Goal: Task Accomplishment & Management: Manage account settings

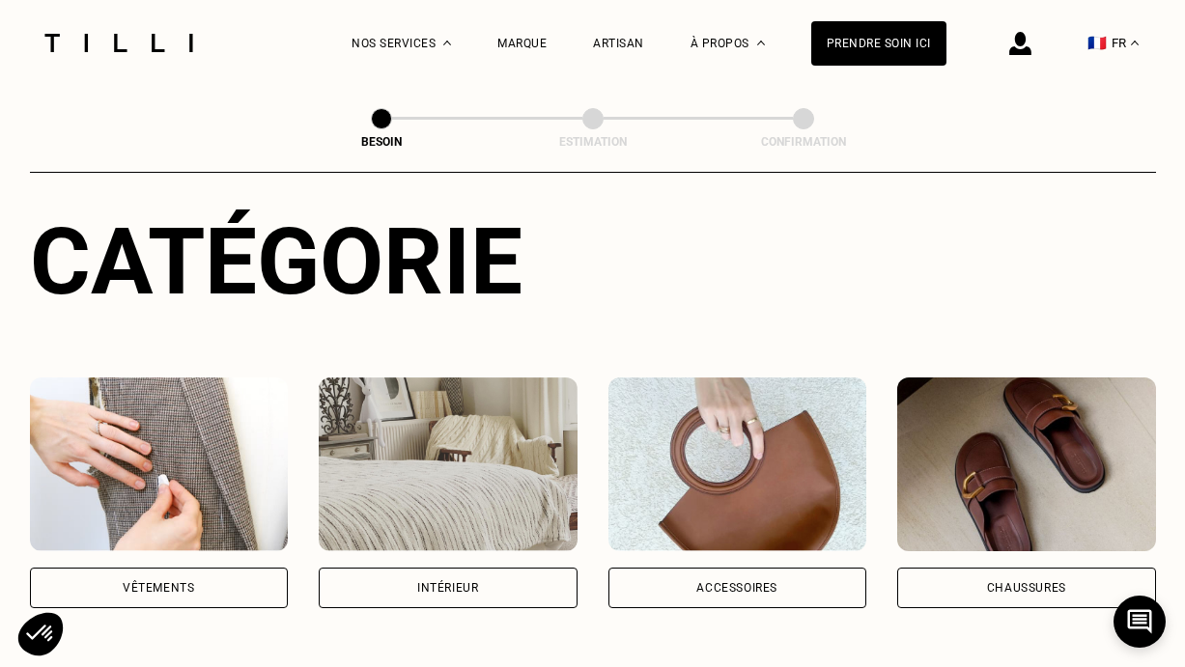
scroll to position [244, 0]
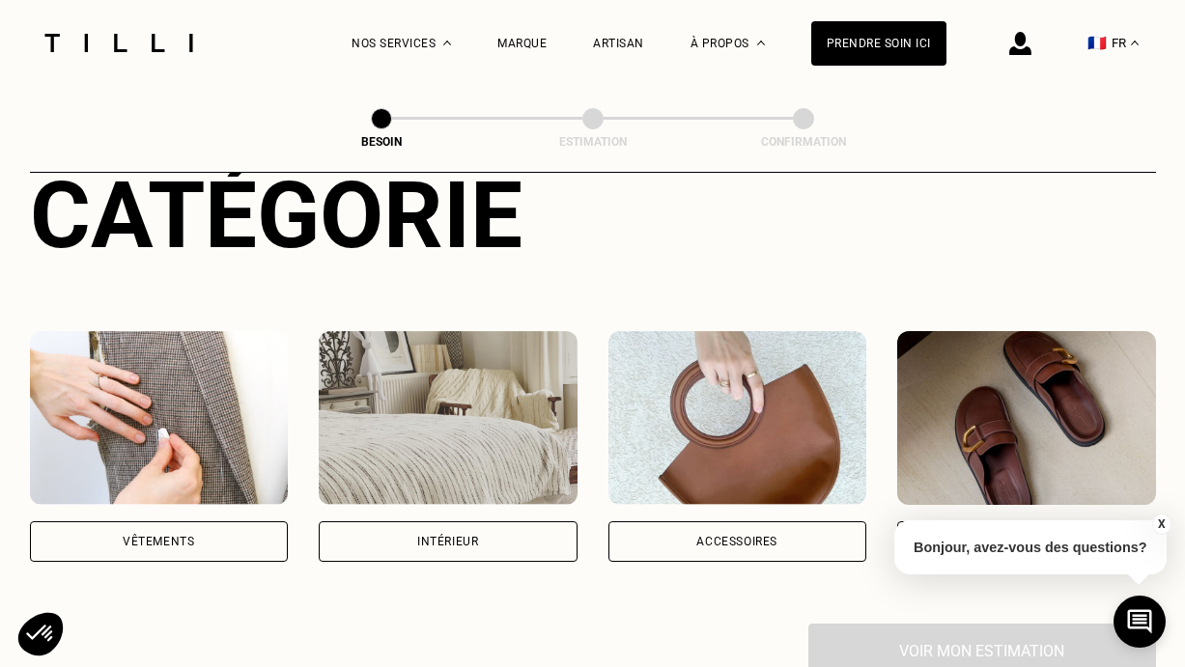
click at [1028, 35] on img at bounding box center [1020, 43] width 22 height 23
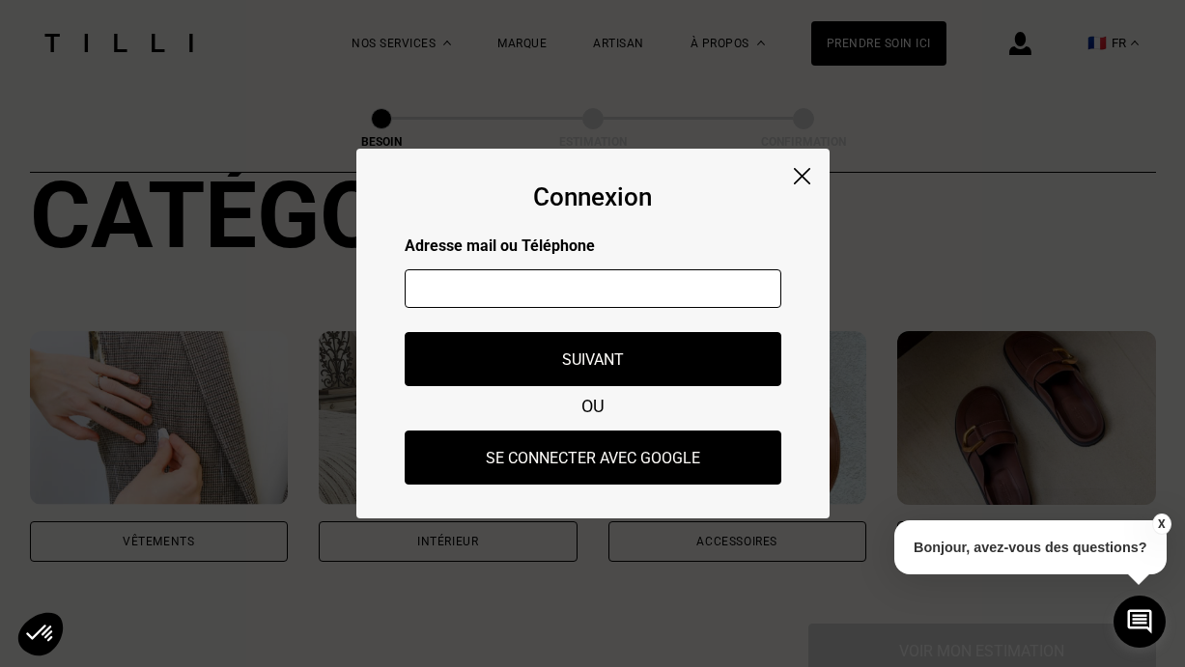
click at [651, 299] on input "text" at bounding box center [593, 288] width 377 height 39
type input "[PERSON_NAME][EMAIL_ADDRESS][DOMAIN_NAME]"
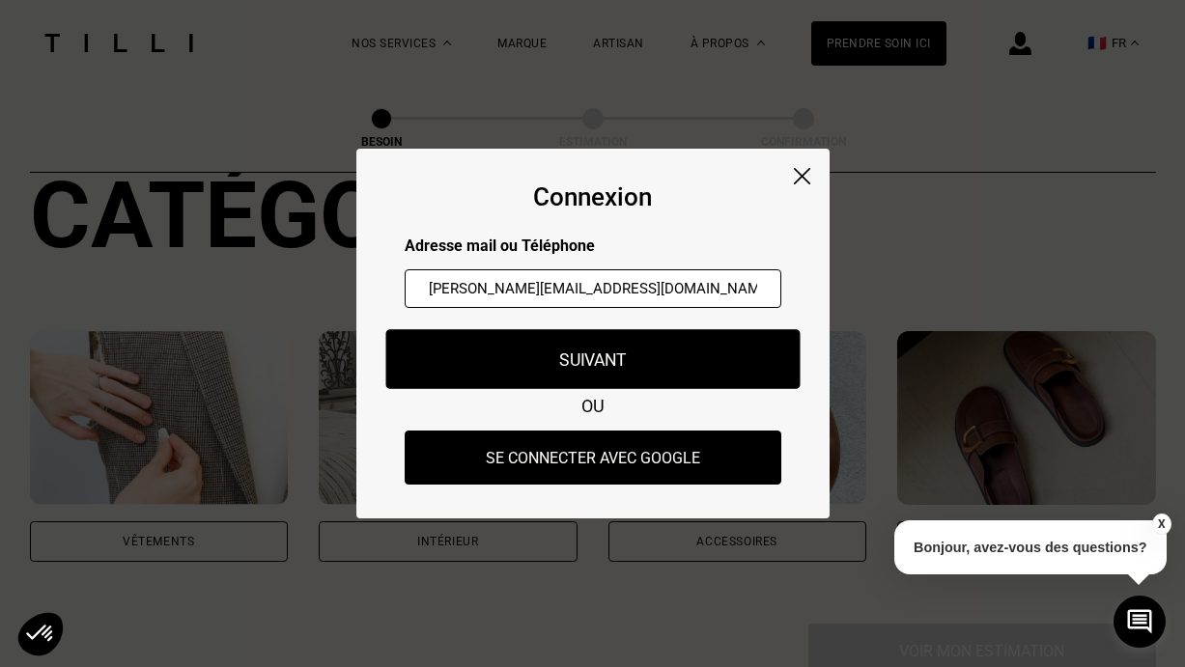
click at [623, 366] on button "Suivant" at bounding box center [592, 359] width 414 height 60
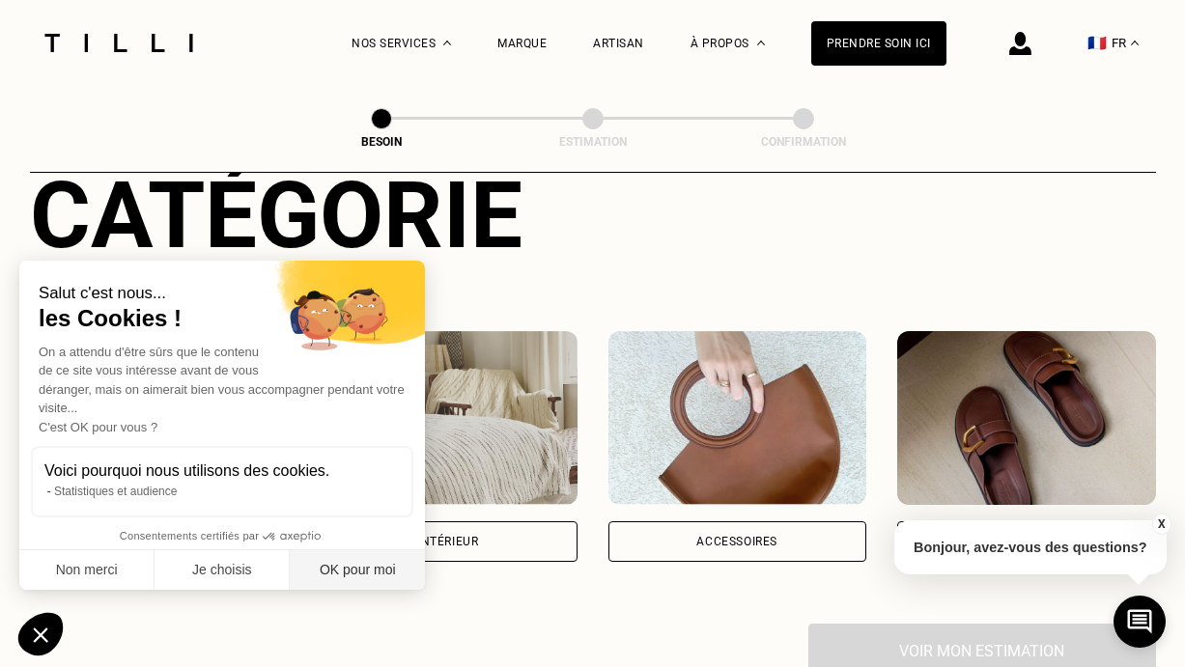
click at [353, 577] on button "OK pour moi" at bounding box center [357, 571] width 135 height 41
checkbox input "true"
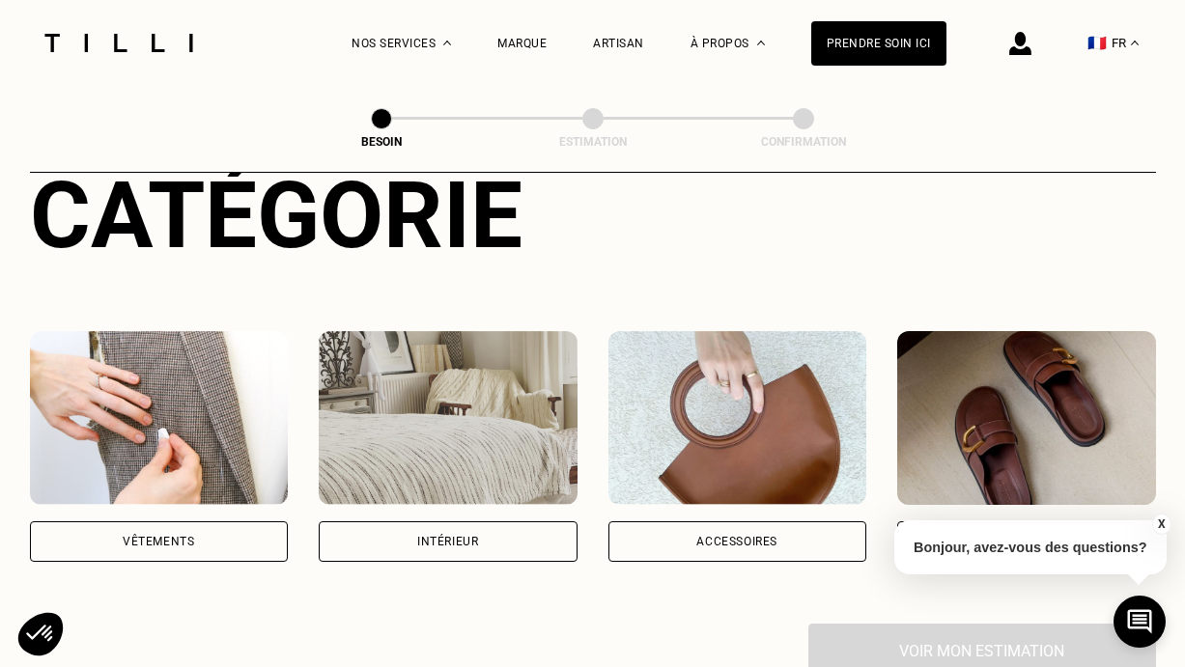
click at [1029, 44] on img at bounding box center [1020, 43] width 22 height 23
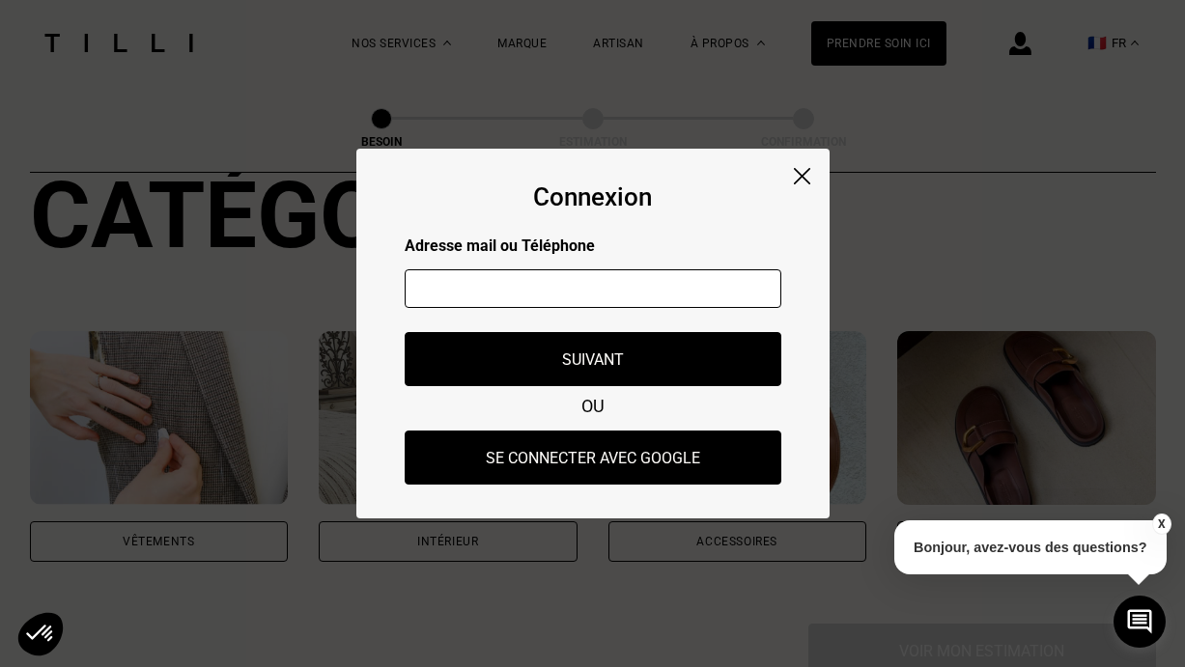
click at [543, 300] on input "text" at bounding box center [593, 288] width 377 height 39
type input "[PERSON_NAME][EMAIL_ADDRESS][DOMAIN_NAME]"
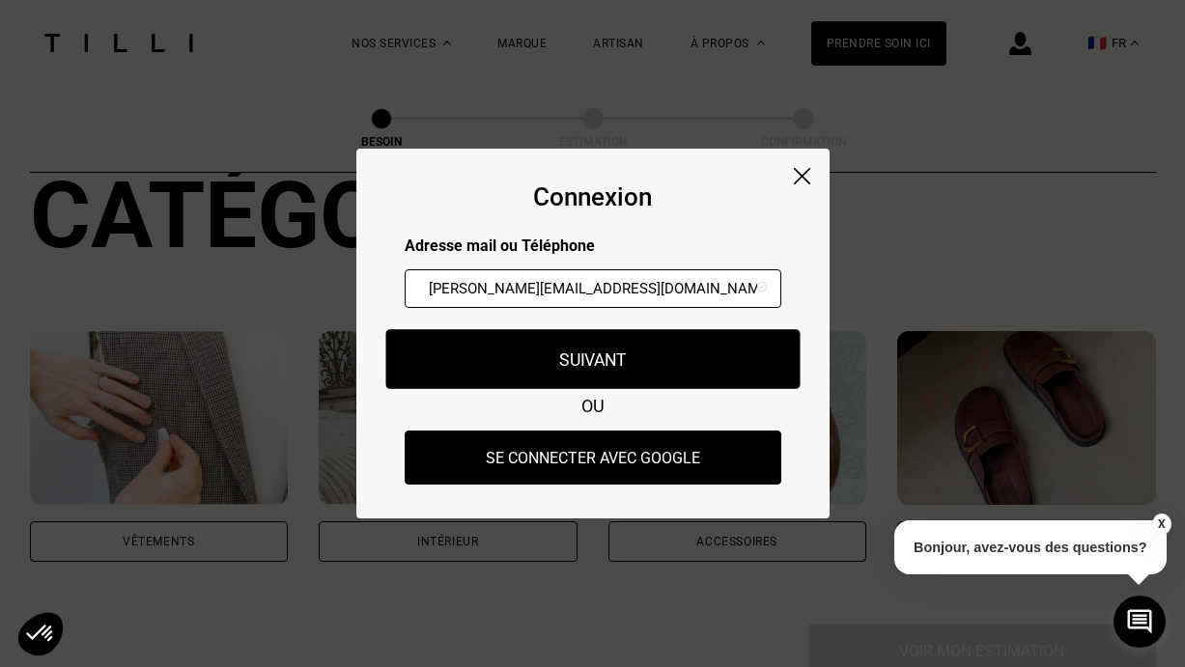
click at [581, 356] on button "Suivant" at bounding box center [592, 359] width 414 height 60
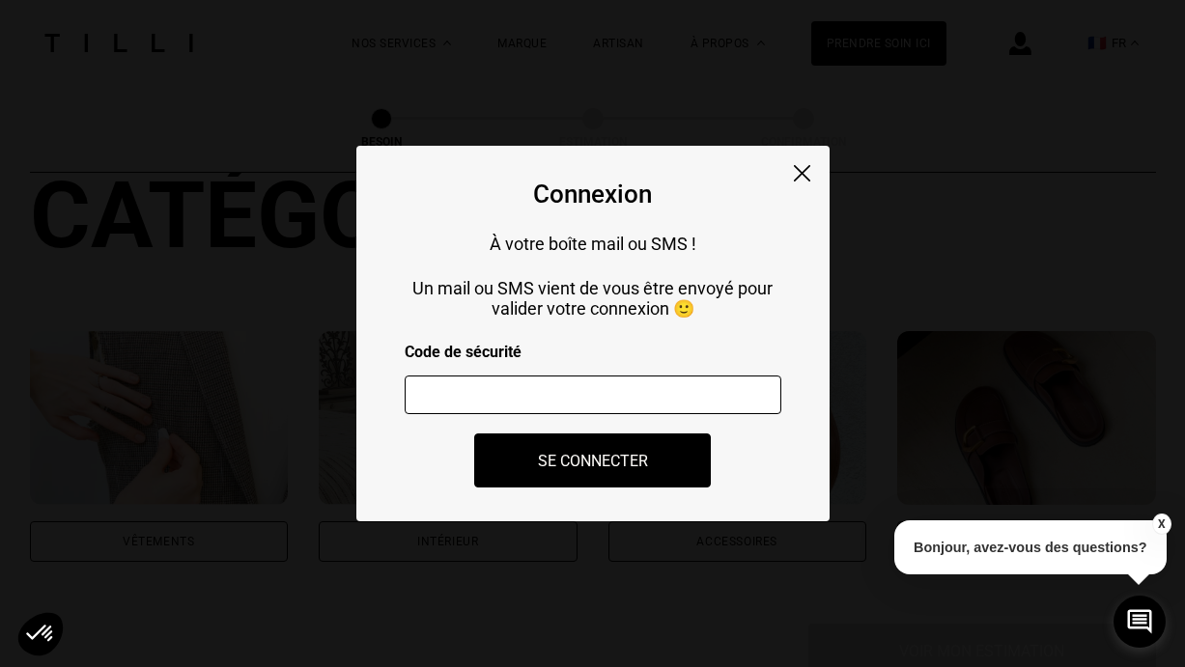
click at [583, 385] on input "number" at bounding box center [593, 395] width 377 height 39
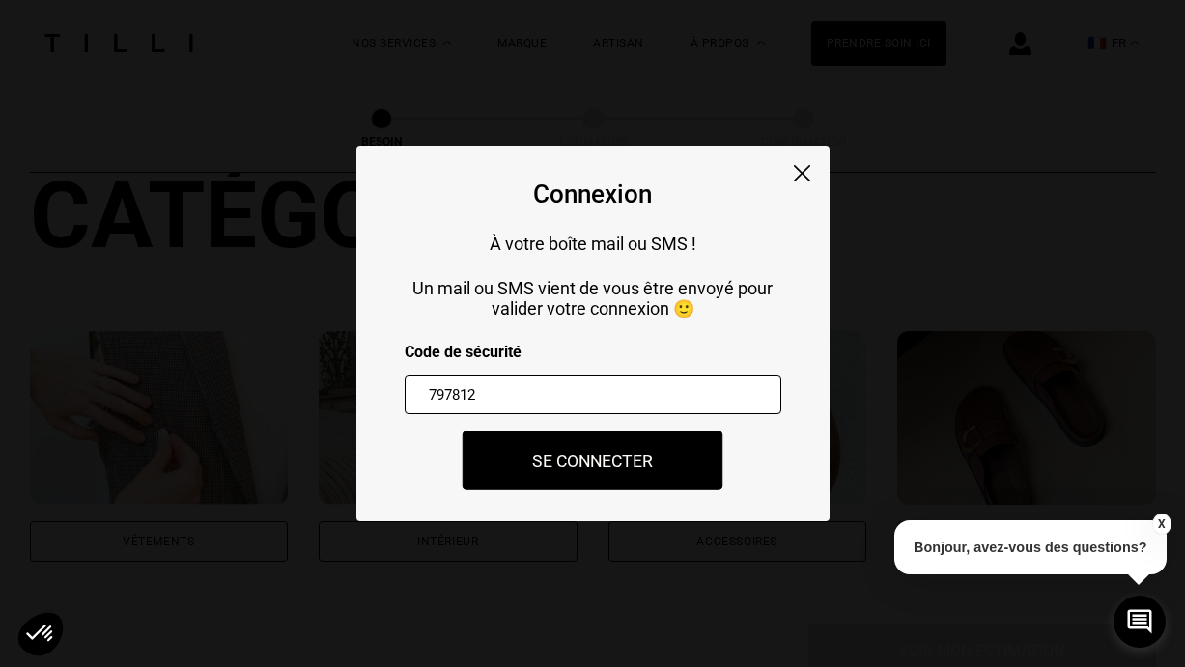
type input "797812"
click at [546, 466] on button "Se connecter" at bounding box center [593, 461] width 261 height 60
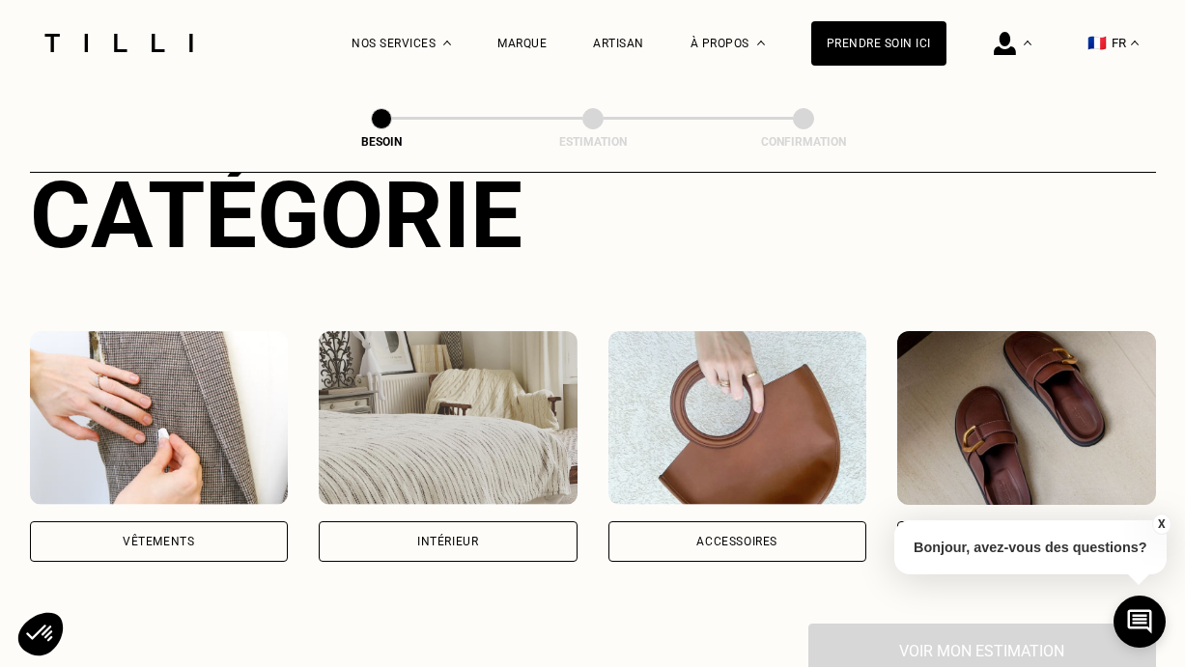
click at [1158, 518] on button "X" at bounding box center [1160, 524] width 19 height 21
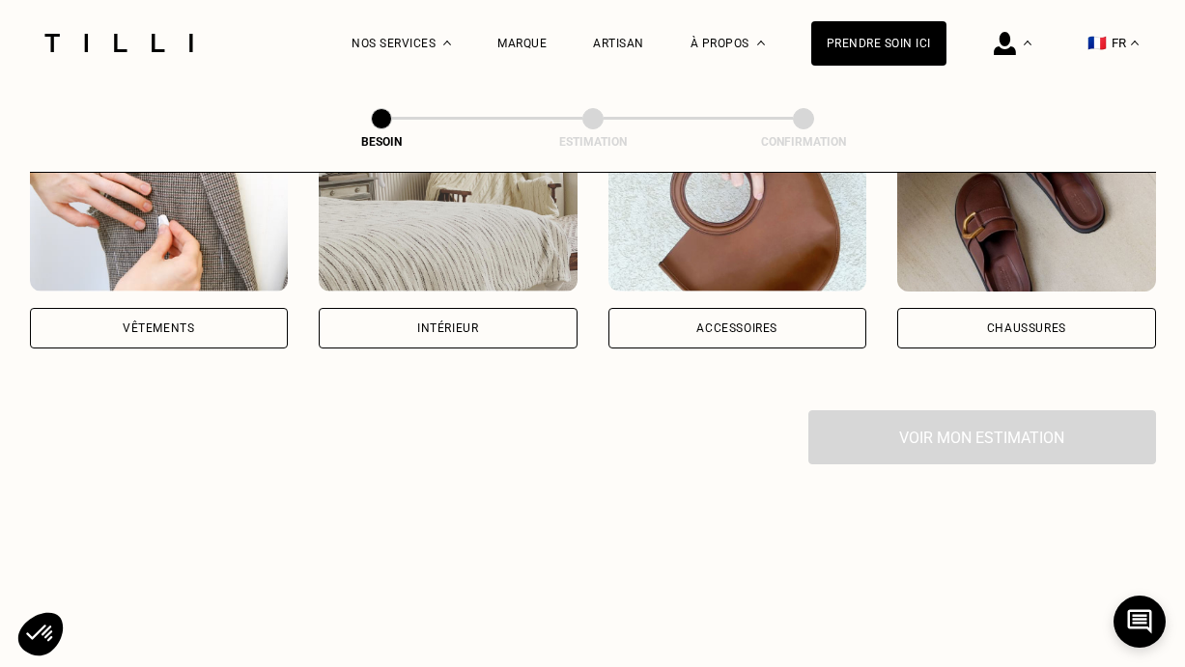
scroll to position [134, 0]
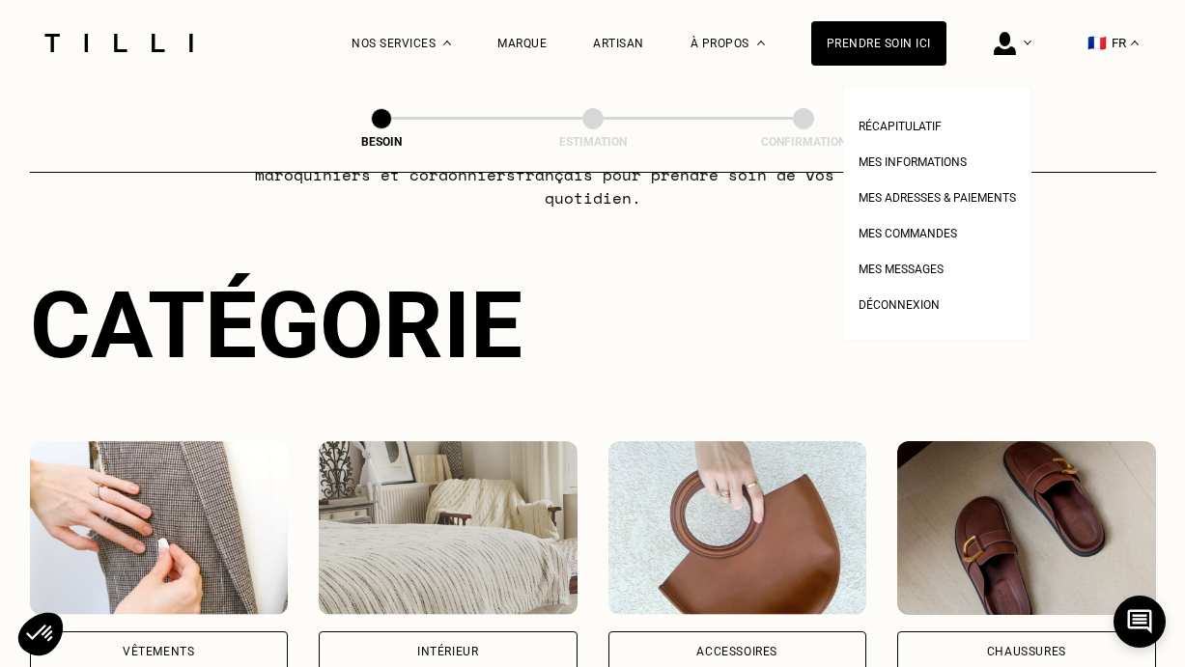
click at [1005, 43] on img at bounding box center [1005, 43] width 22 height 23
click at [896, 126] on span "Récapitulatif" at bounding box center [900, 127] width 83 height 14
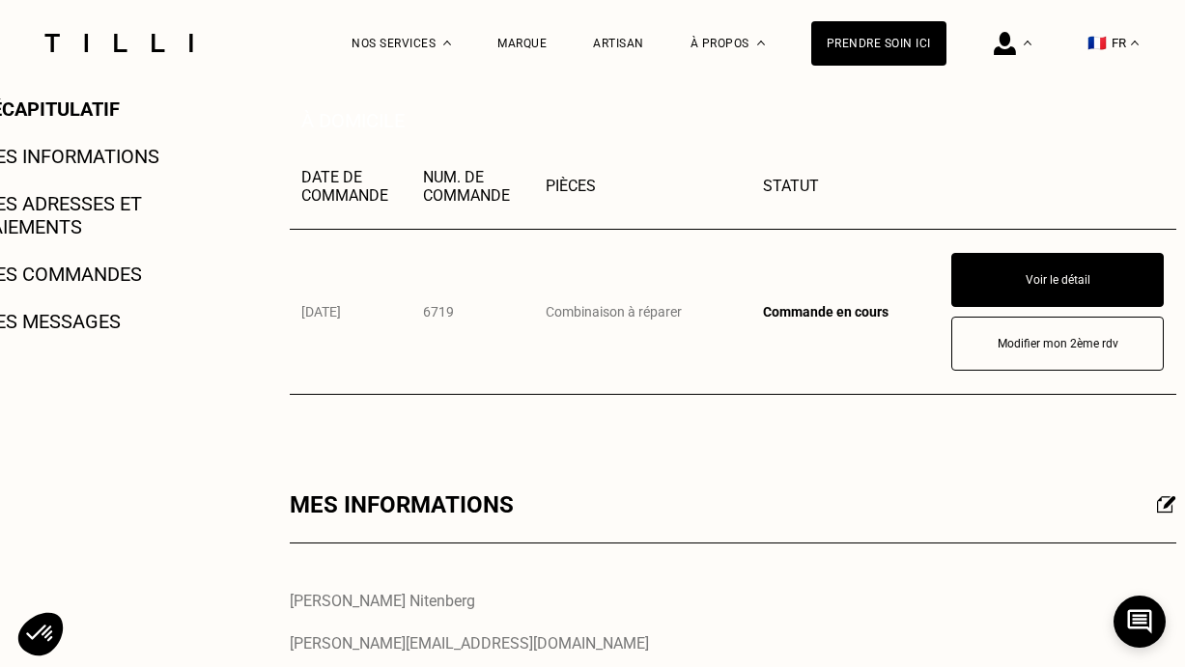
scroll to position [364, 0]
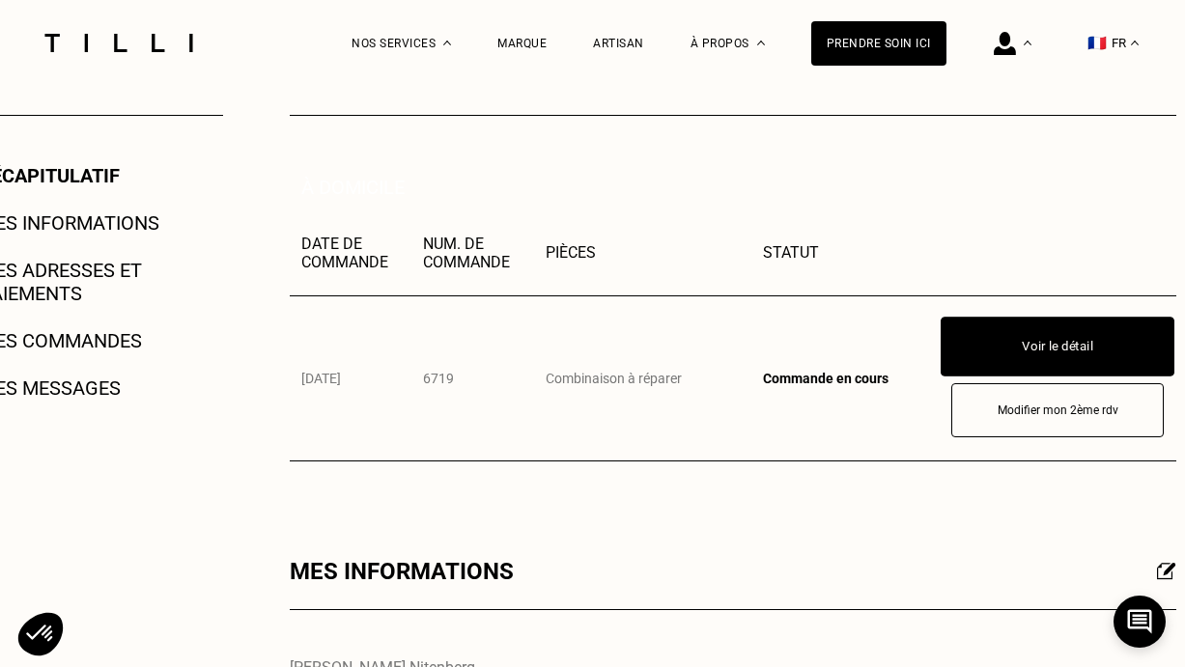
click at [1047, 342] on button "Voir le détail" at bounding box center [1058, 347] width 234 height 60
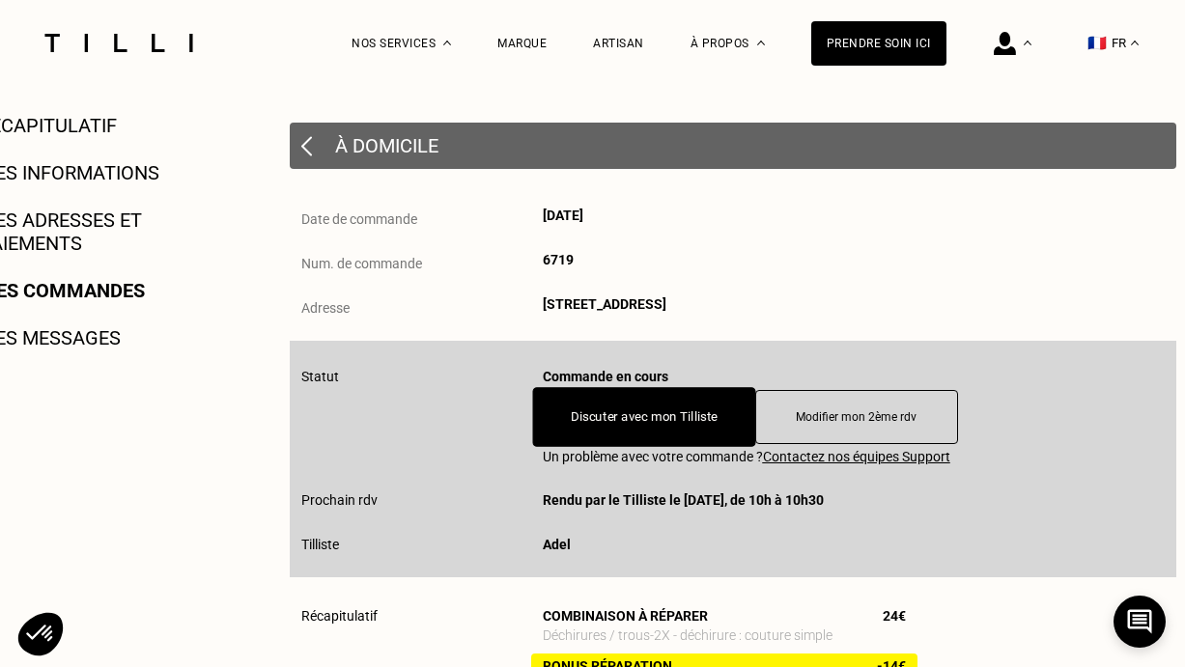
scroll to position [235, 0]
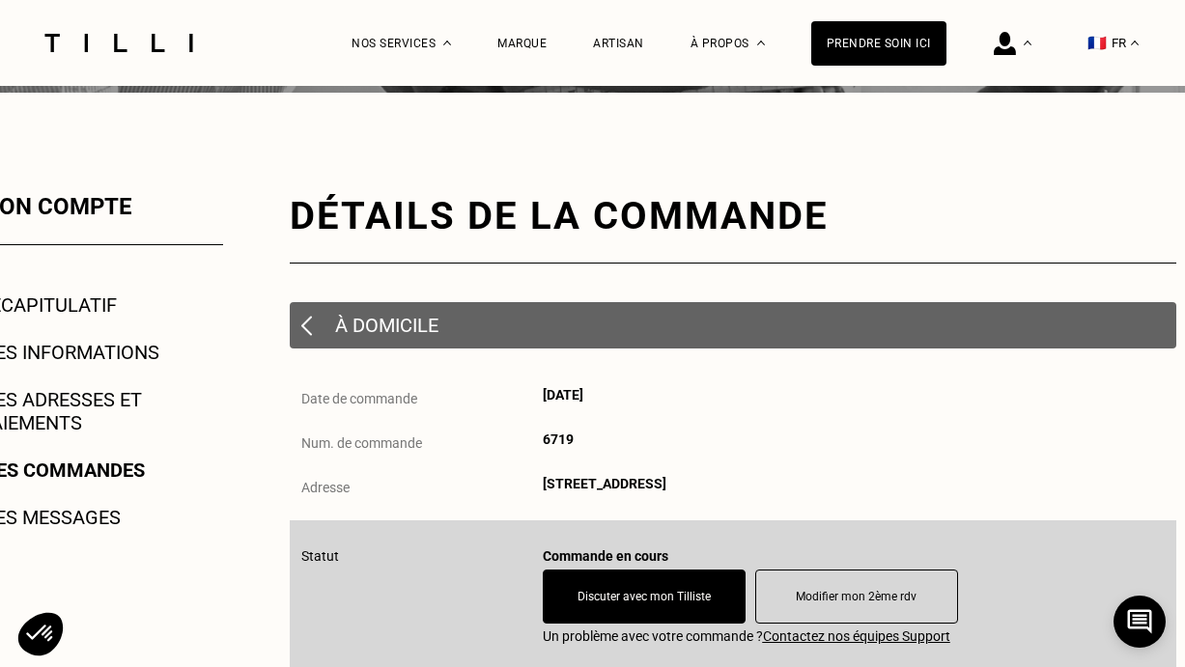
click at [305, 322] on img at bounding box center [306, 326] width 11 height 20
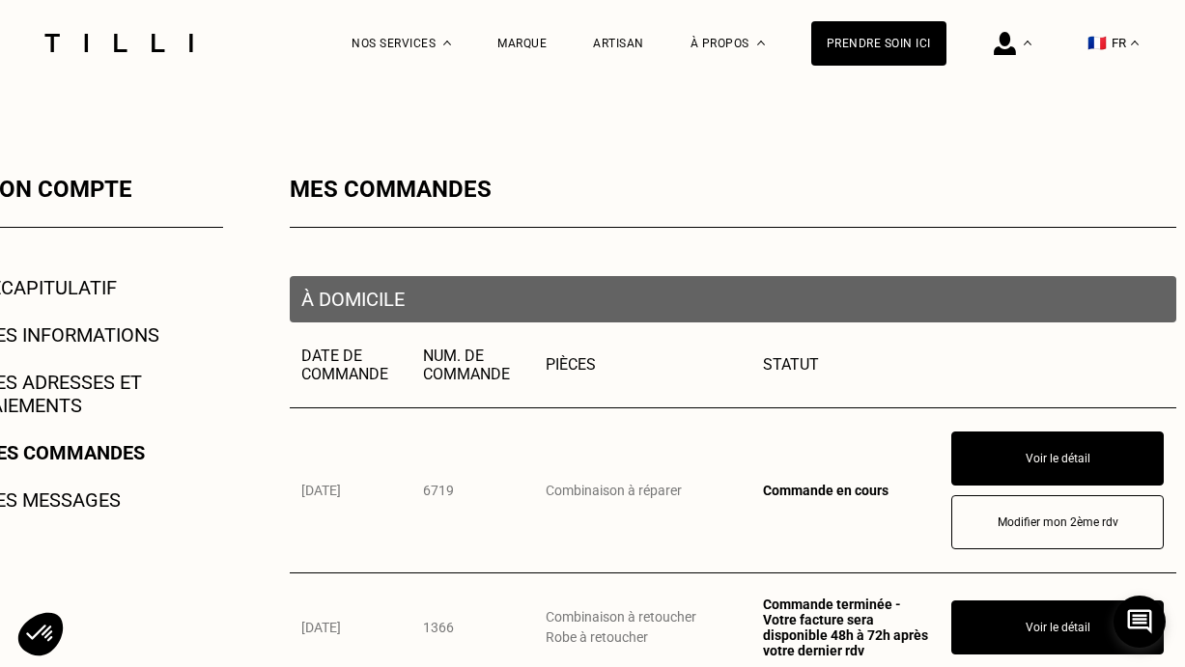
scroll to position [416, 0]
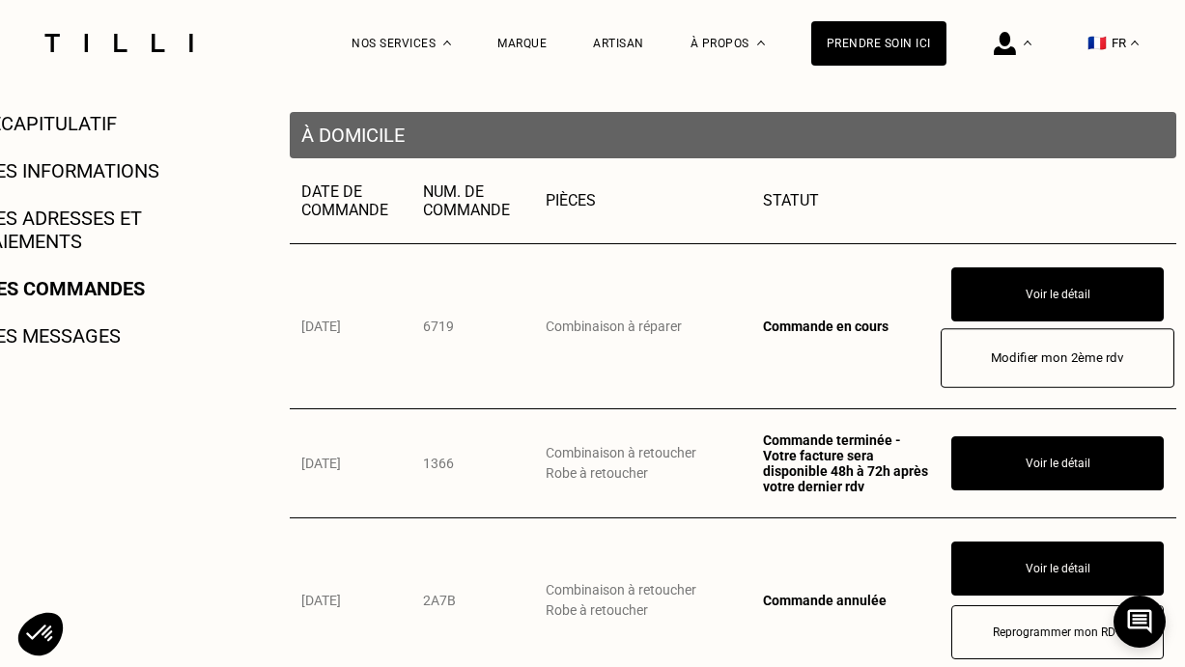
click at [999, 362] on button "Modifier mon 2ème rdv" at bounding box center [1058, 358] width 234 height 60
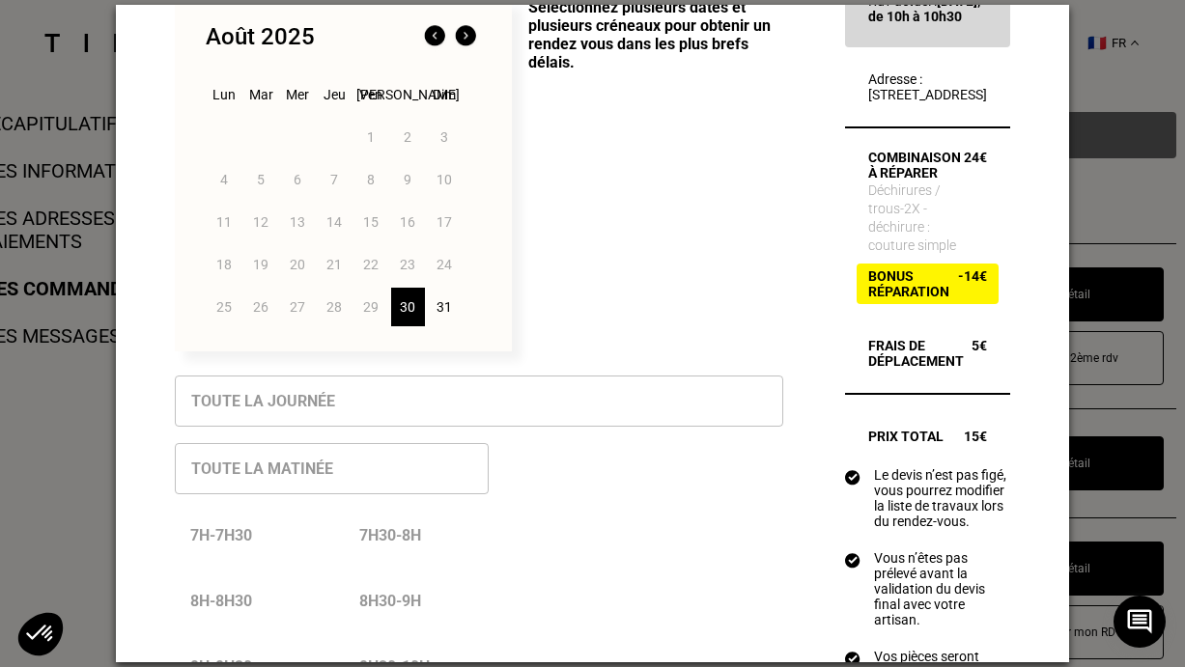
scroll to position [0, 0]
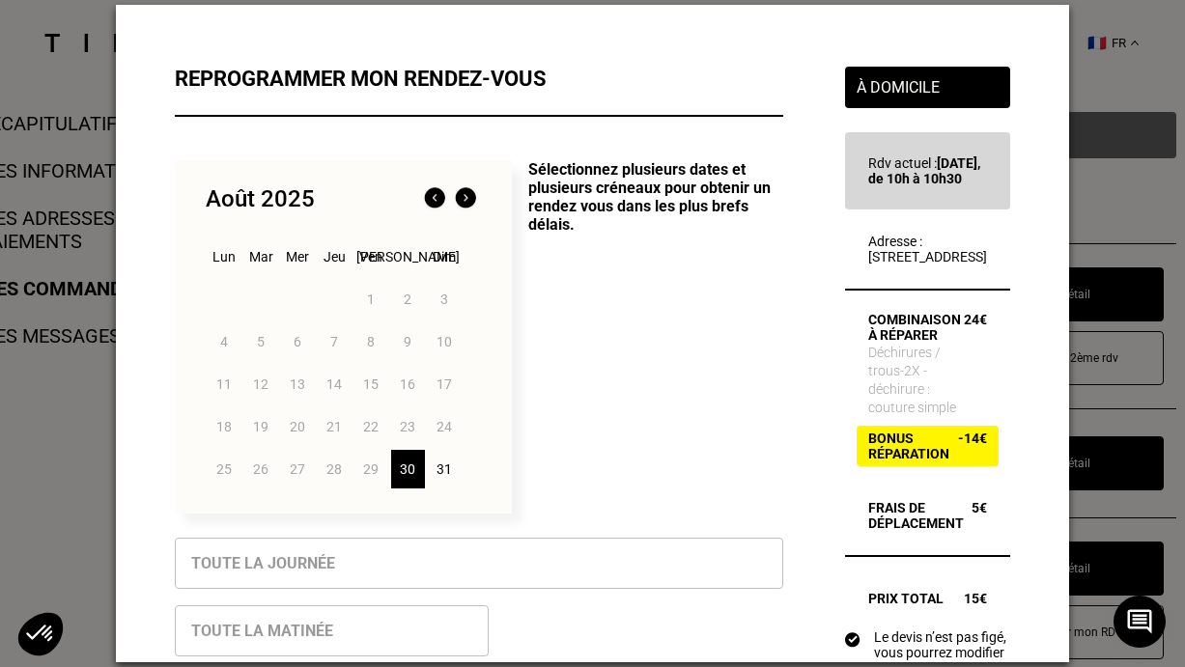
click at [413, 355] on div "1 2 3 4 5 6 7 8 9 10 11 12 13 14 15 16 17 18 19 20 21 22 23 24 25 26 27 28 29 3…" at bounding box center [343, 384] width 275 height 213
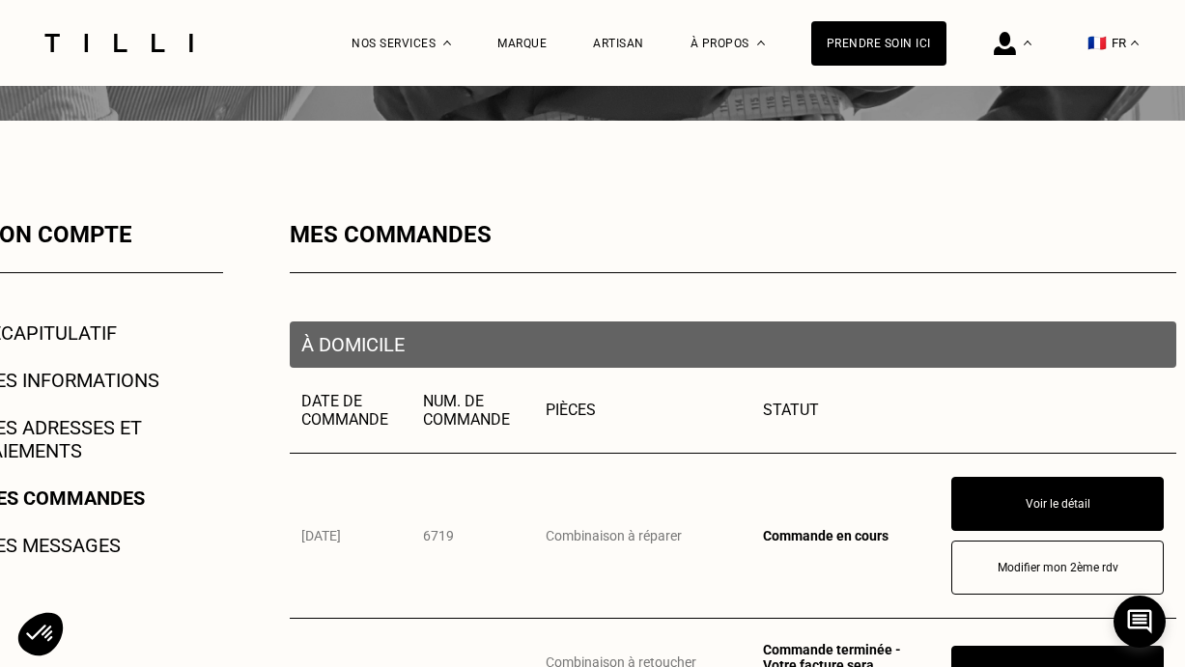
scroll to position [177, 0]
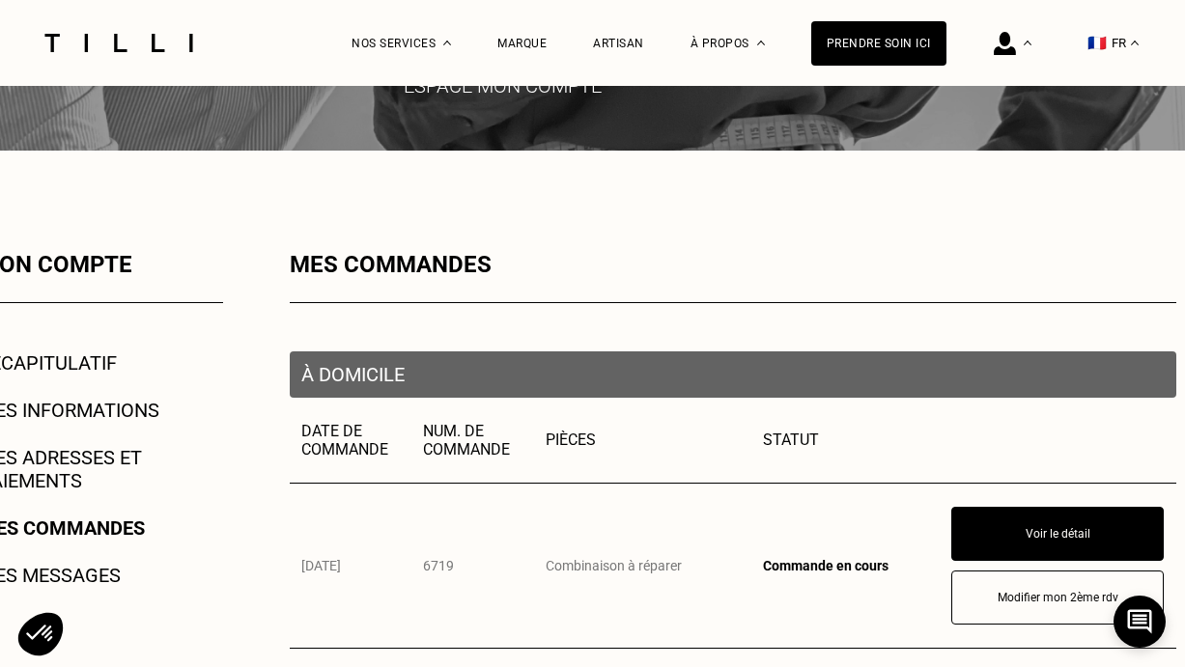
click at [228, 477] on div "Mon compte Récapitulatif Mes informations Mes adresses et paiements Mes command…" at bounding box center [593, 609] width 1391 height 716
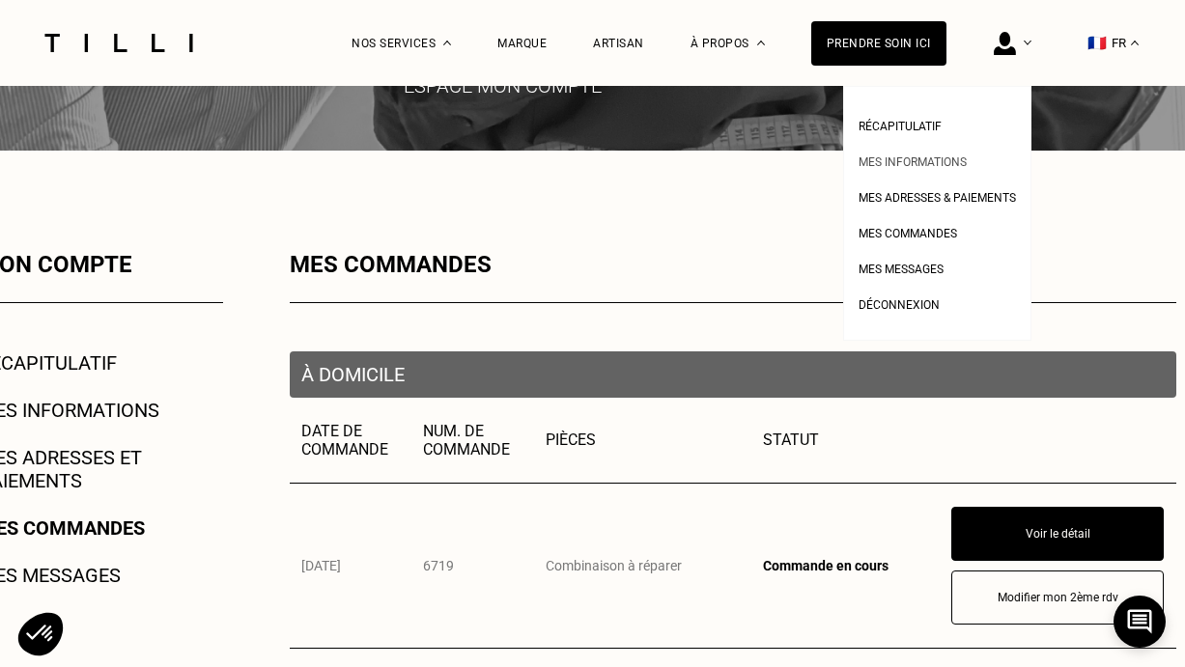
click at [901, 162] on span "Mes informations" at bounding box center [913, 163] width 108 height 14
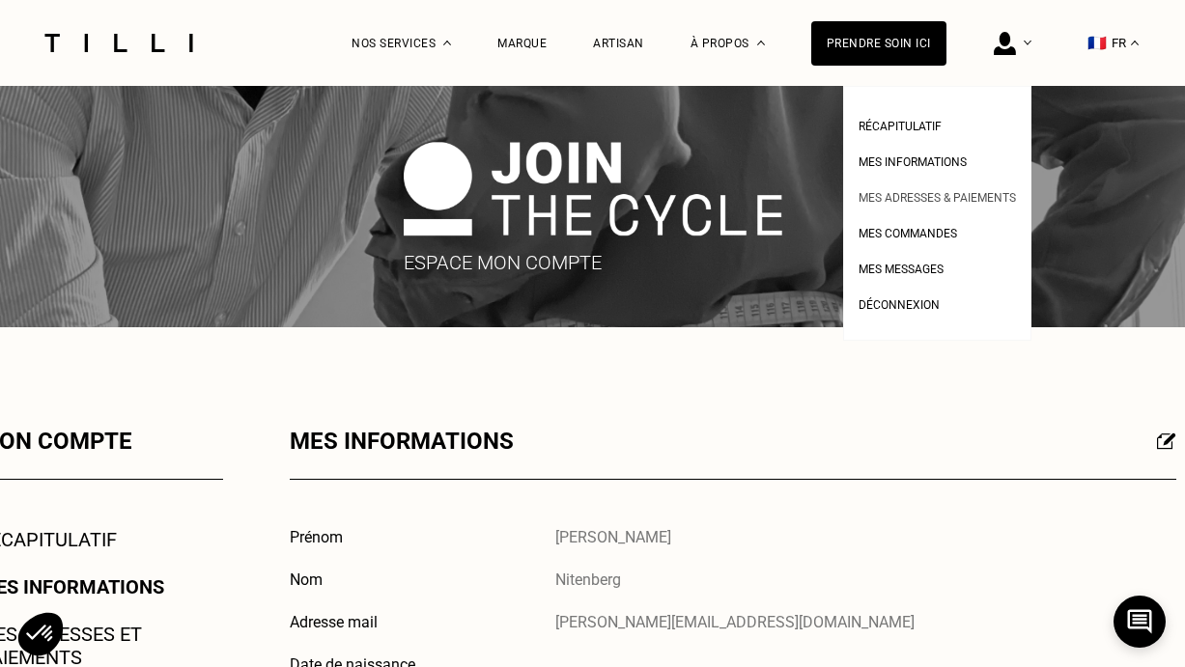
click at [939, 196] on span "Mes adresses & paiements" at bounding box center [937, 198] width 157 height 14
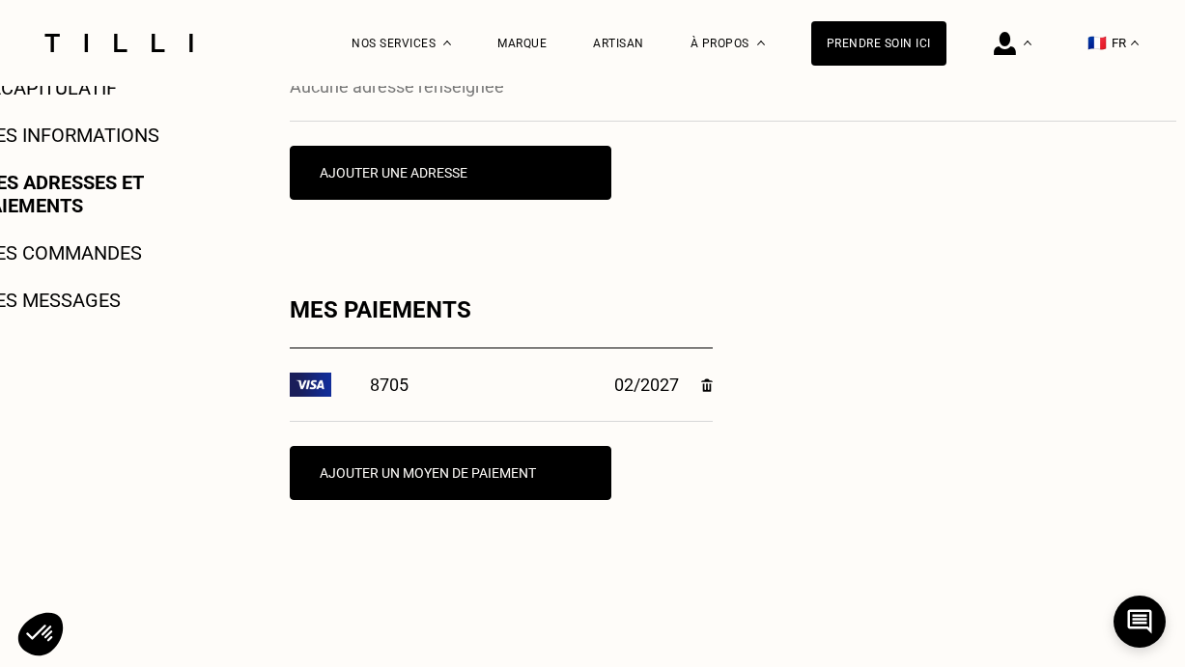
scroll to position [442, 0]
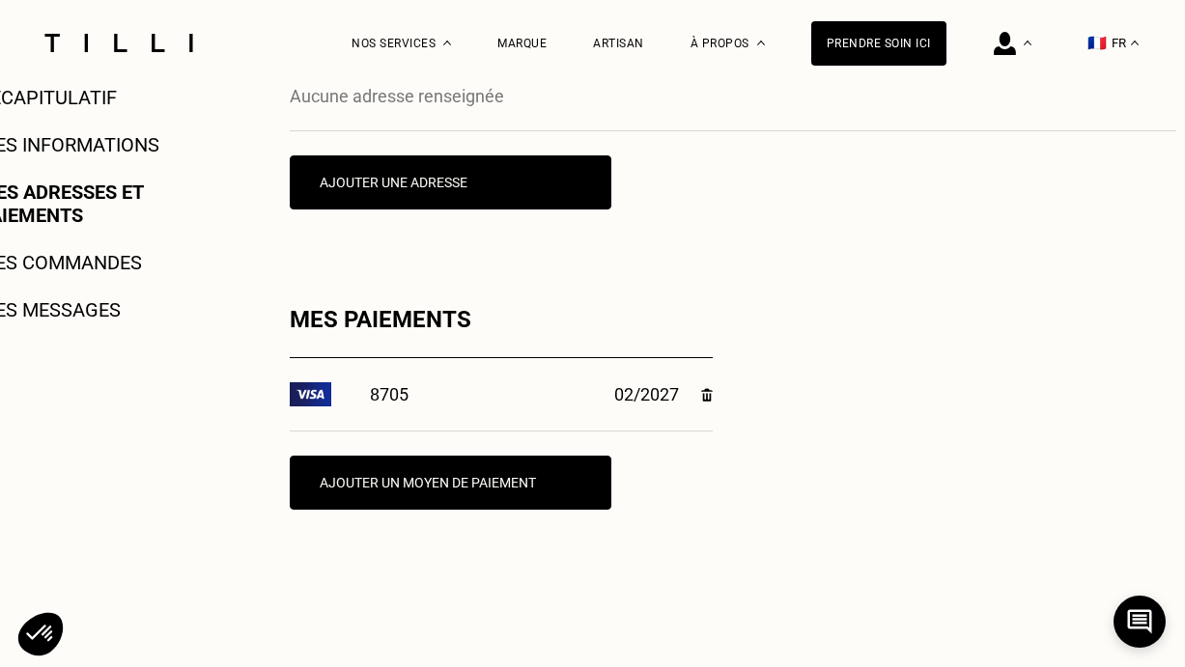
click at [753, 308] on div "Mes adresses Aucune adresse renseignée Ajouter une adresse Mes paiements 8705 0…" at bounding box center [733, 344] width 887 height 716
click at [45, 259] on link "Mes commandes" at bounding box center [60, 262] width 163 height 23
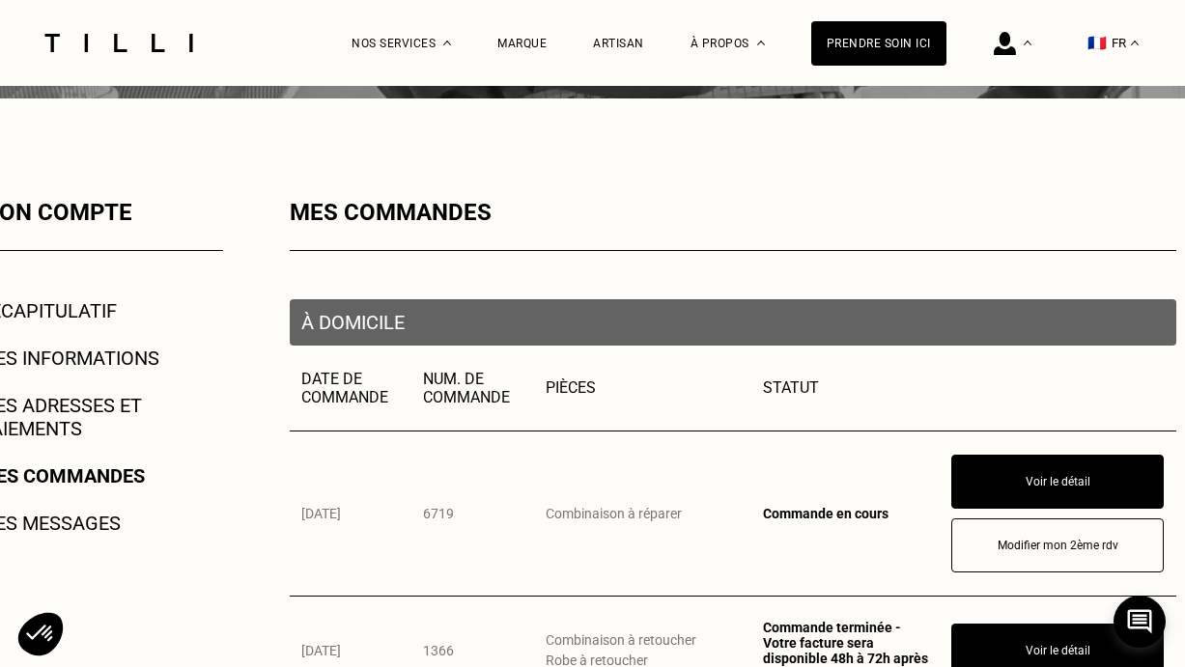
scroll to position [258, 0]
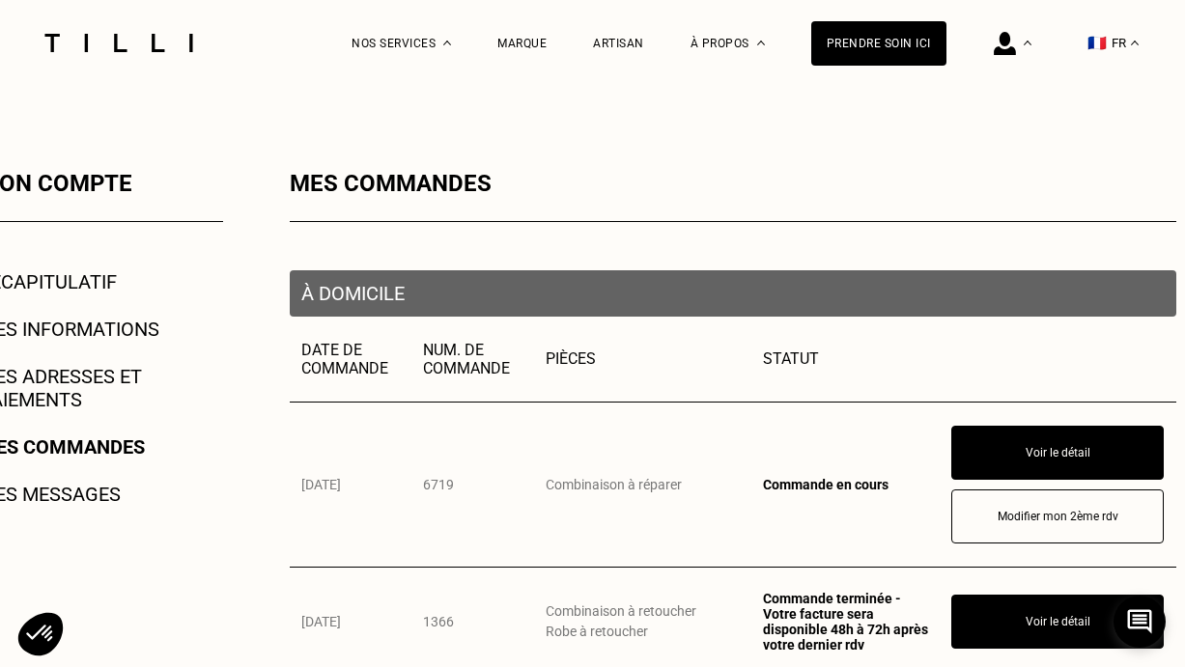
click at [85, 491] on link "Mes messages" at bounding box center [50, 494] width 142 height 23
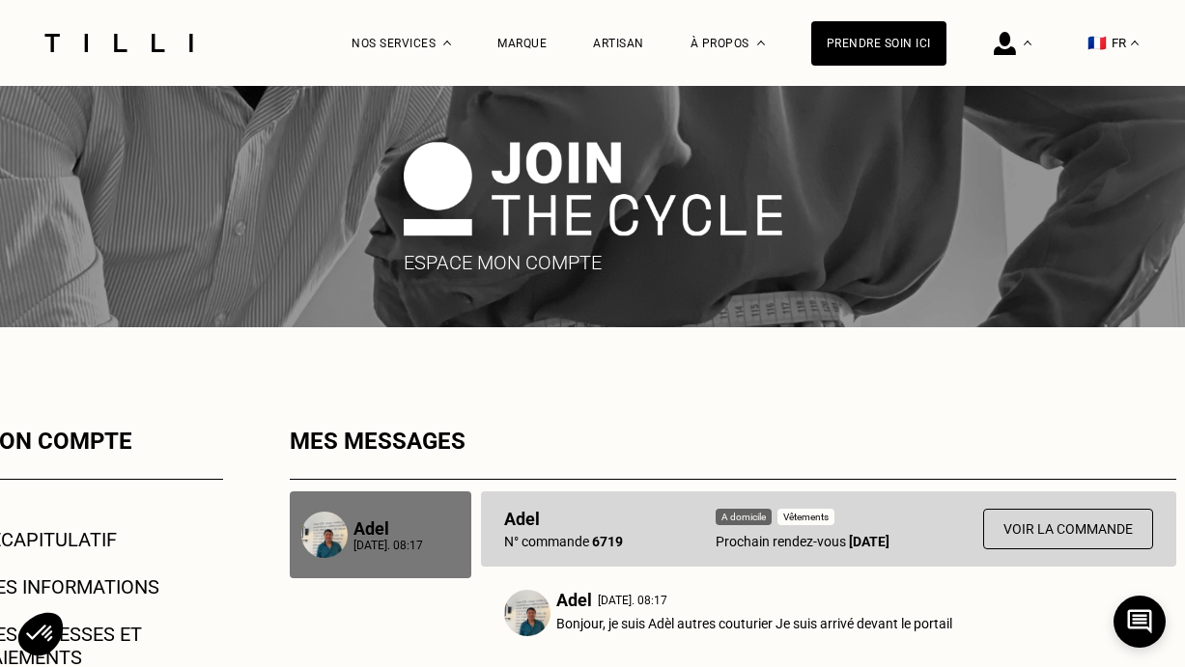
click at [570, 605] on p "Adel" at bounding box center [574, 600] width 36 height 20
